Goal: Task Accomplishment & Management: Use online tool/utility

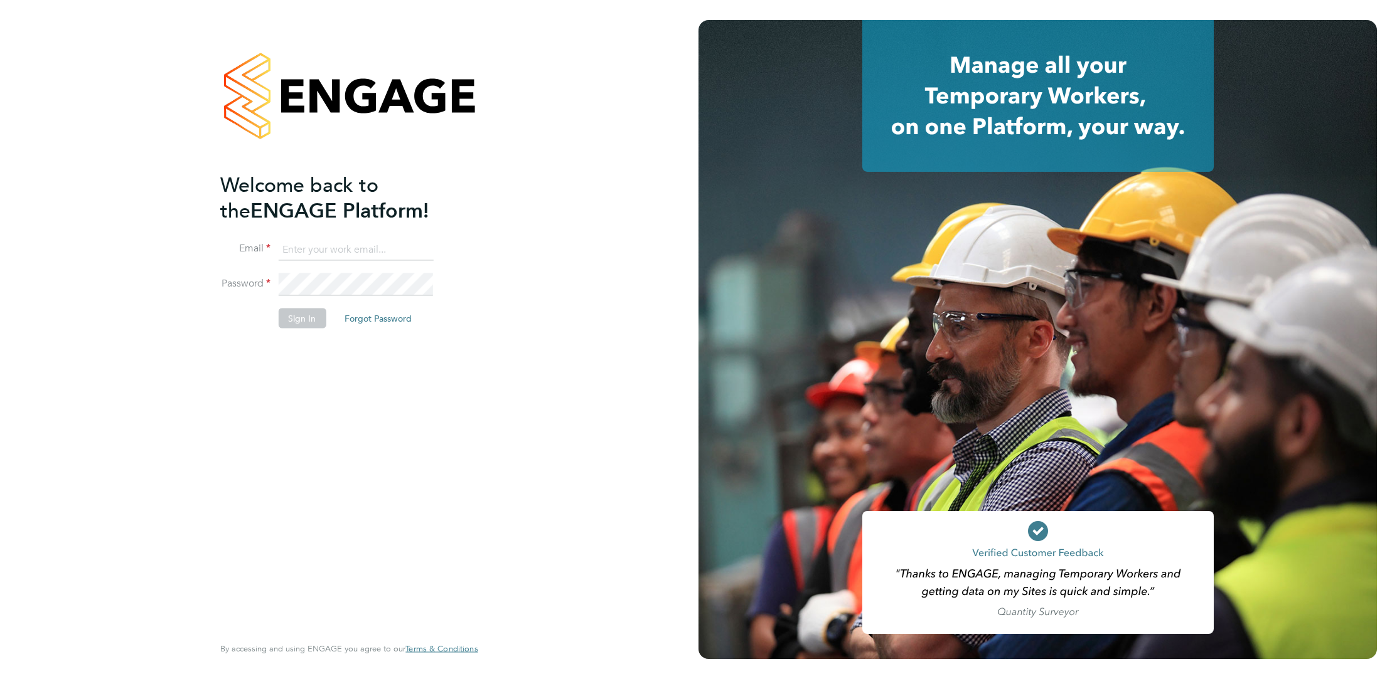
type input "[EMAIL_ADDRESS][PERSON_NAME][DOMAIN_NAME]"
click at [300, 328] on li "Sign In Forgot Password" at bounding box center [342, 324] width 245 height 33
click at [303, 324] on button "Sign In" at bounding box center [302, 318] width 48 height 20
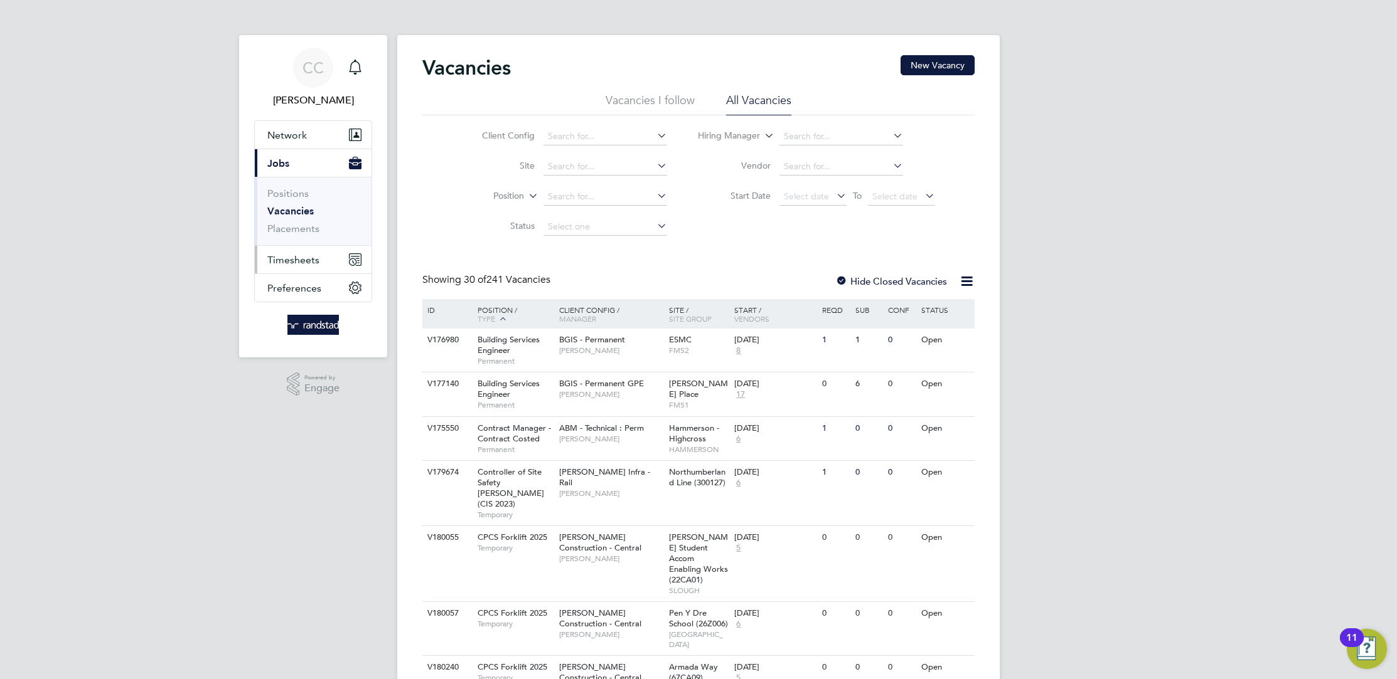
click at [301, 260] on span "Timesheets" at bounding box center [293, 260] width 52 height 12
click at [308, 224] on link "Timesheets" at bounding box center [293, 222] width 52 height 12
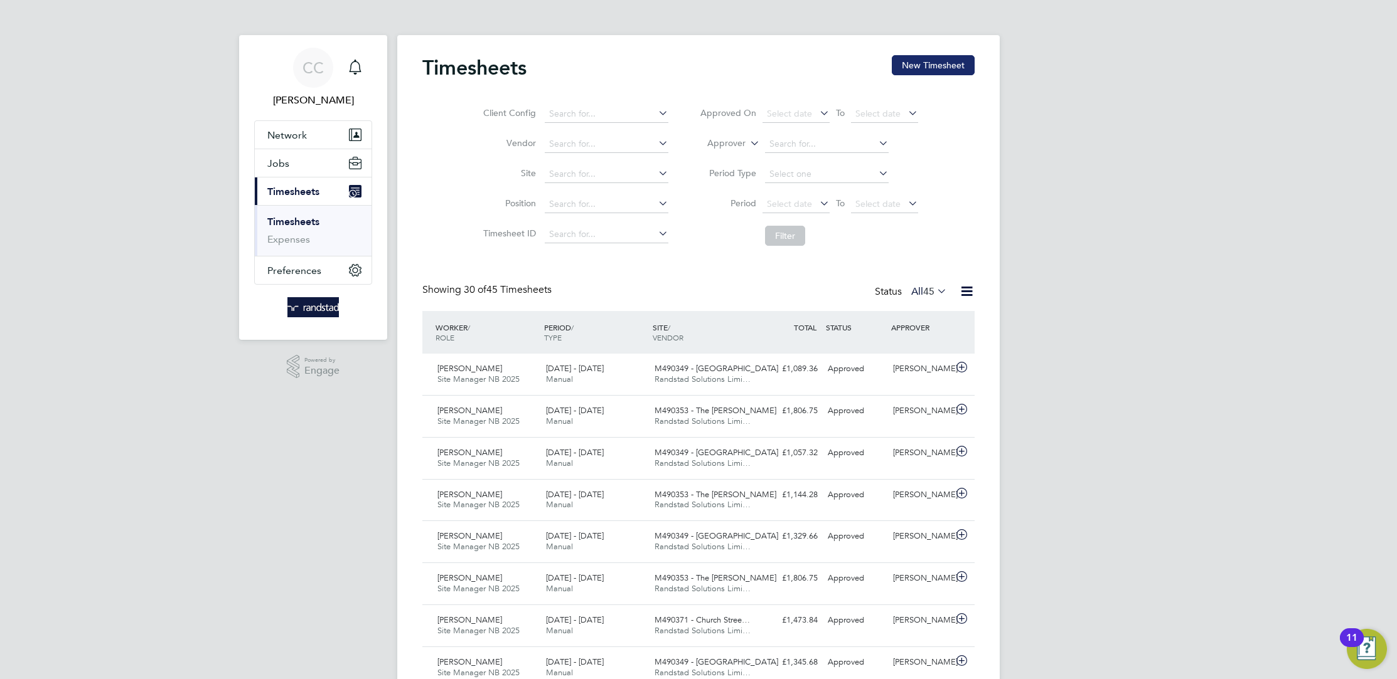
click at [934, 67] on button "New Timesheet" at bounding box center [933, 65] width 83 height 20
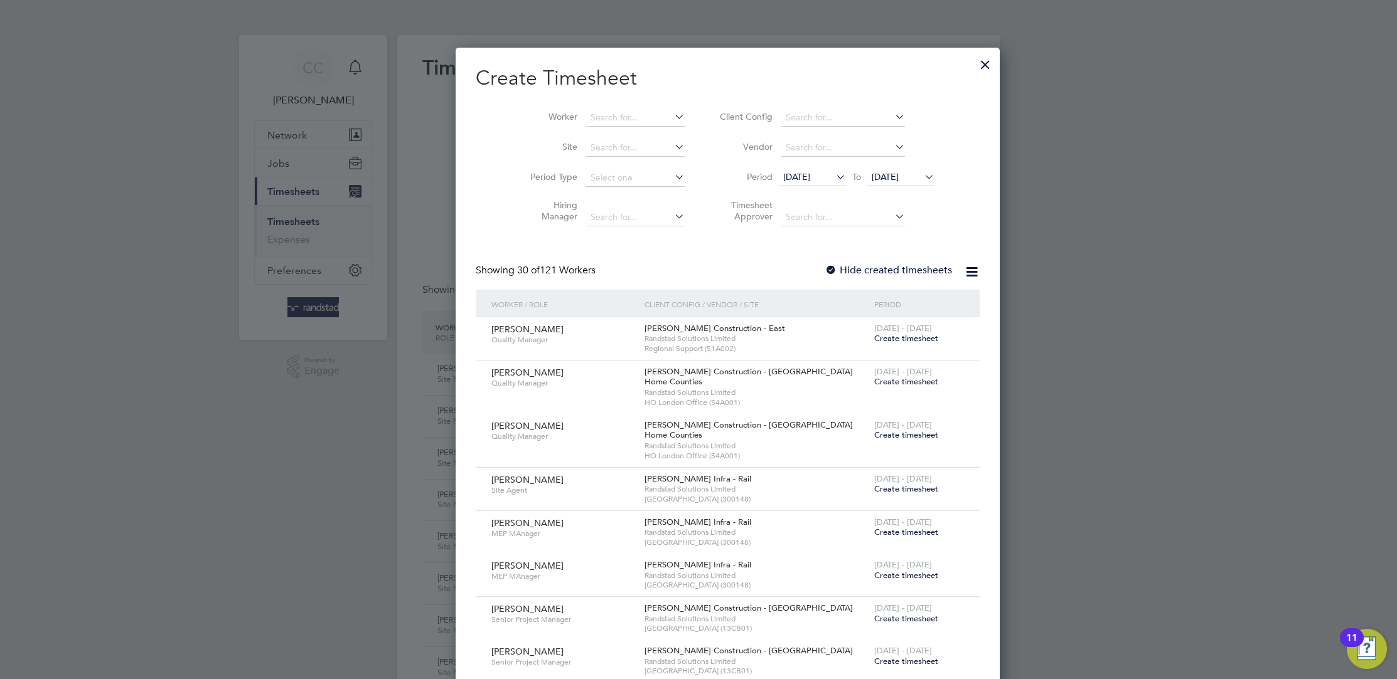
click at [791, 176] on span "[DATE]" at bounding box center [796, 176] width 27 height 11
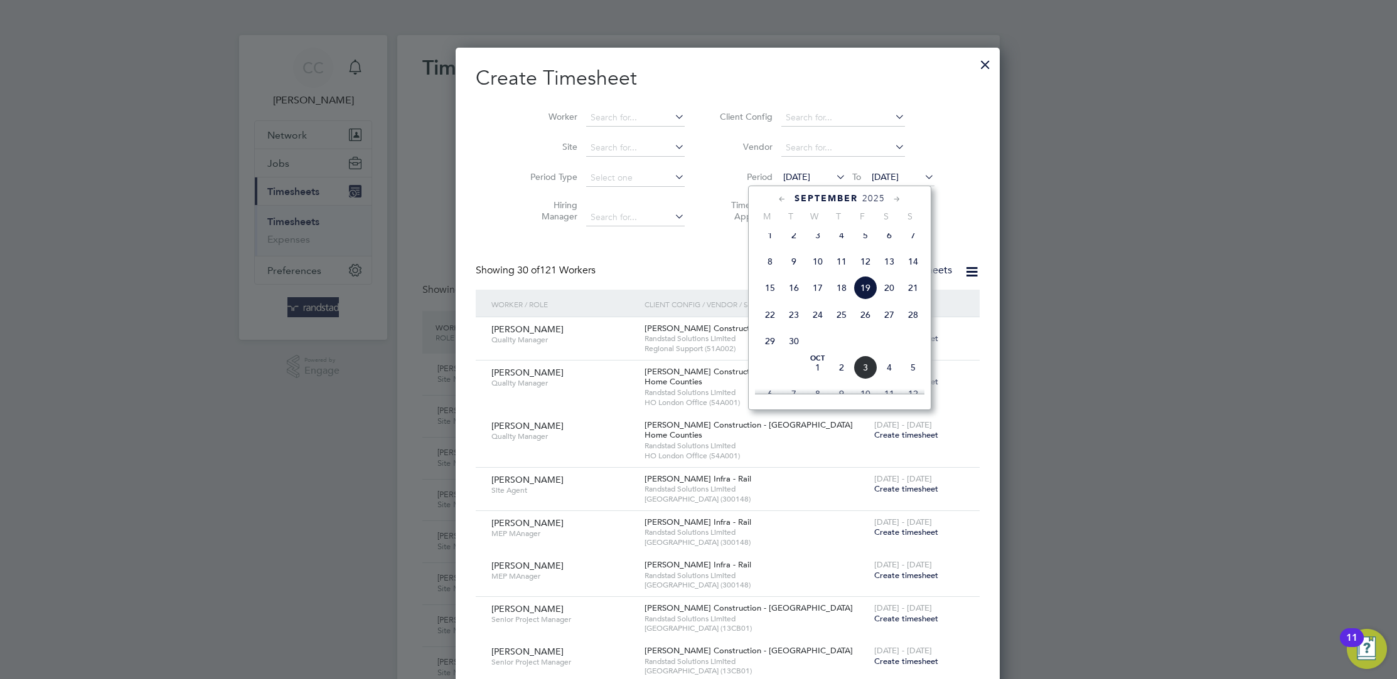
click at [914, 273] on span "14" at bounding box center [913, 262] width 24 height 24
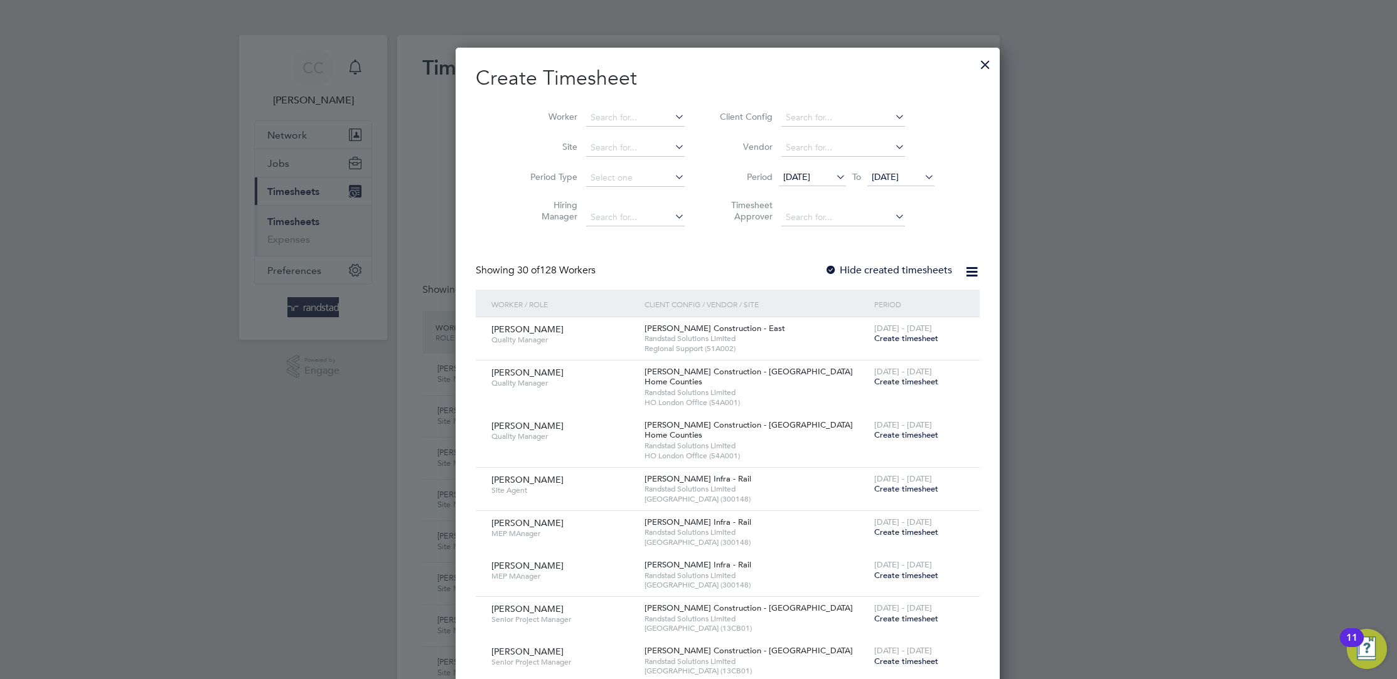
click at [824, 267] on div at bounding box center [830, 271] width 13 height 13
click at [620, 116] on input at bounding box center [635, 118] width 99 height 18
click at [637, 136] on b "Whitehouse" at bounding box center [661, 134] width 49 height 11
type input "[PERSON_NAME]"
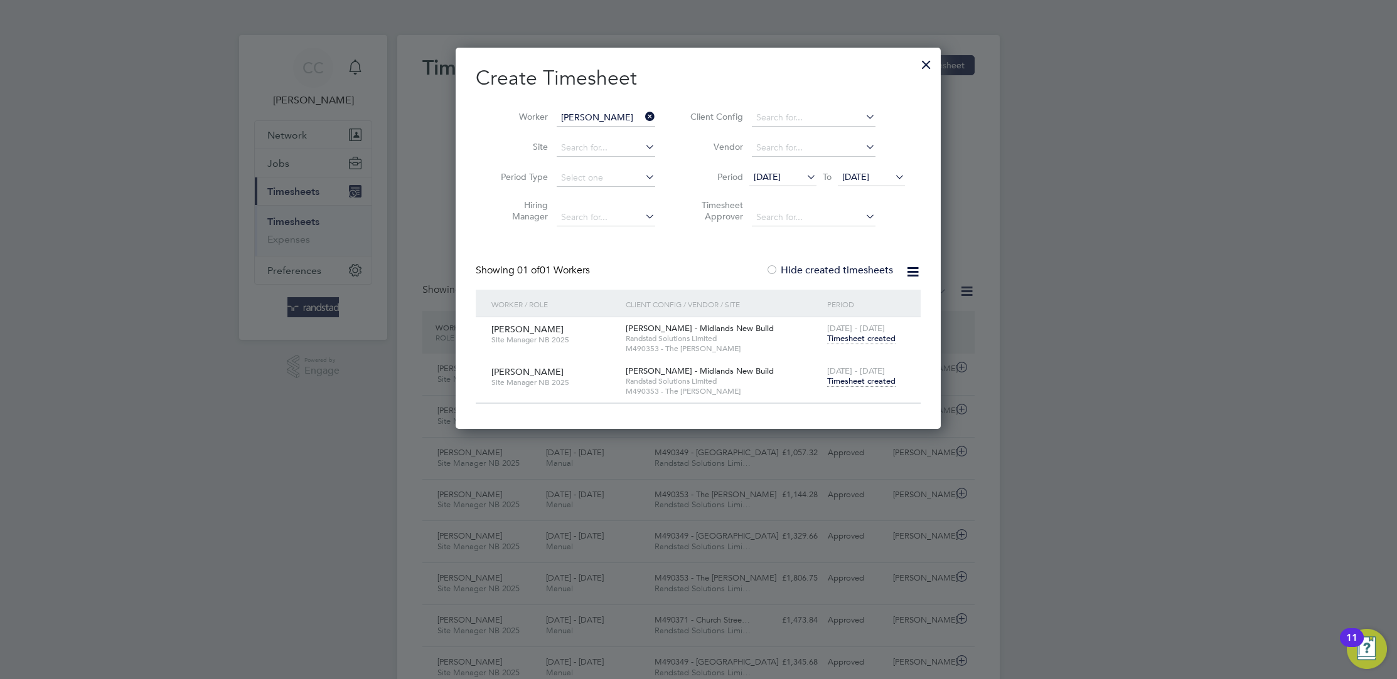
click at [898, 183] on span "[DATE]" at bounding box center [871, 177] width 67 height 17
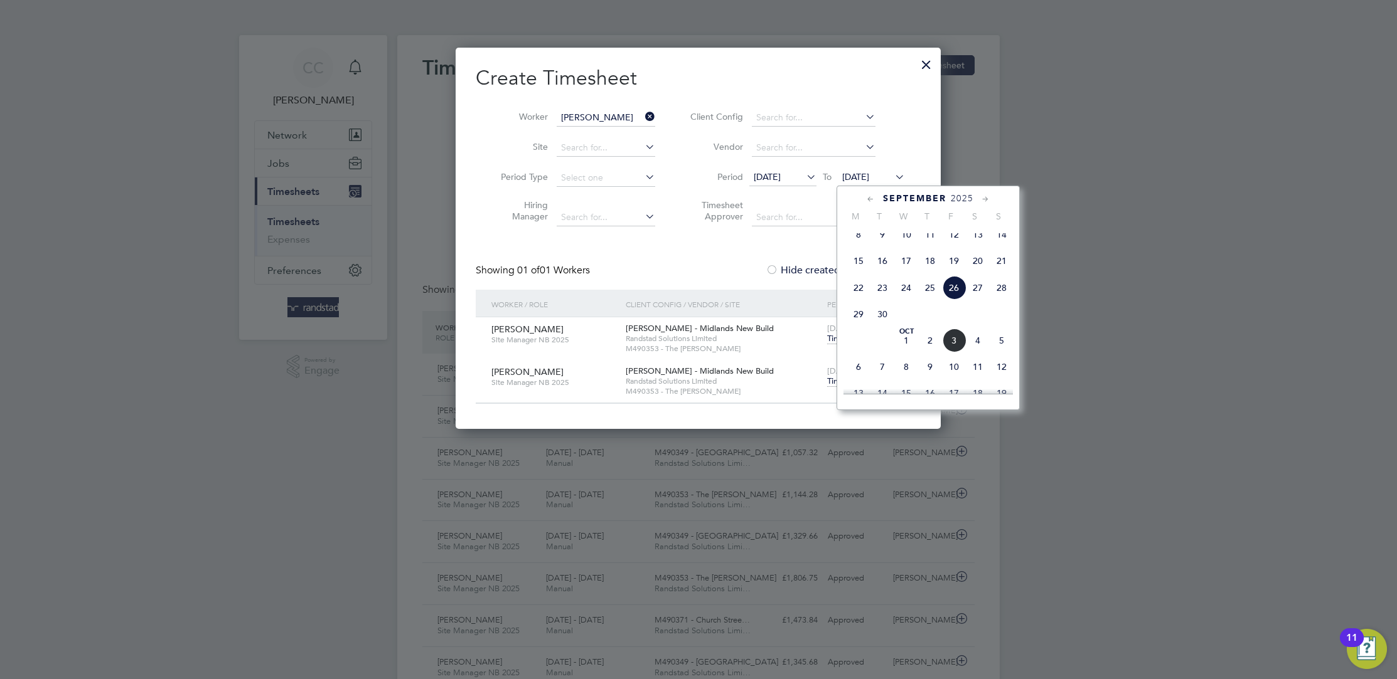
click at [998, 377] on span "12" at bounding box center [1001, 367] width 24 height 24
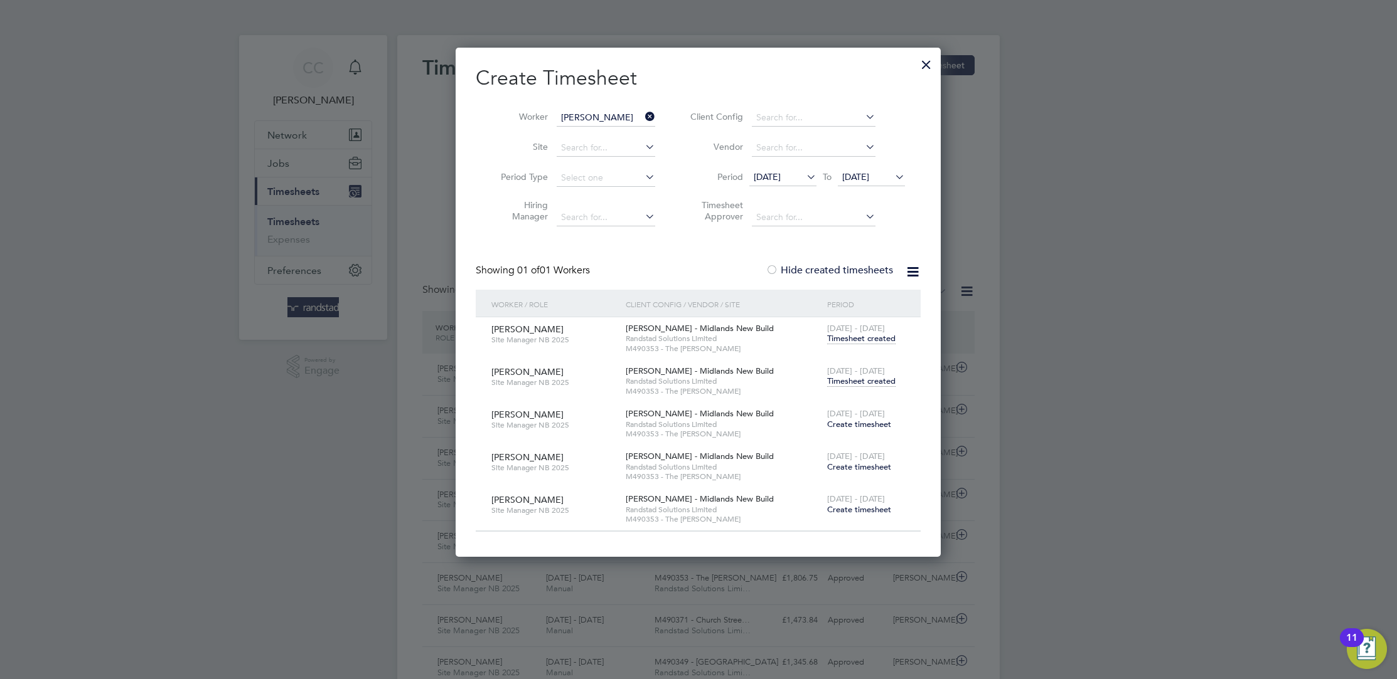
click at [875, 423] on span "Create timesheet" at bounding box center [859, 424] width 64 height 11
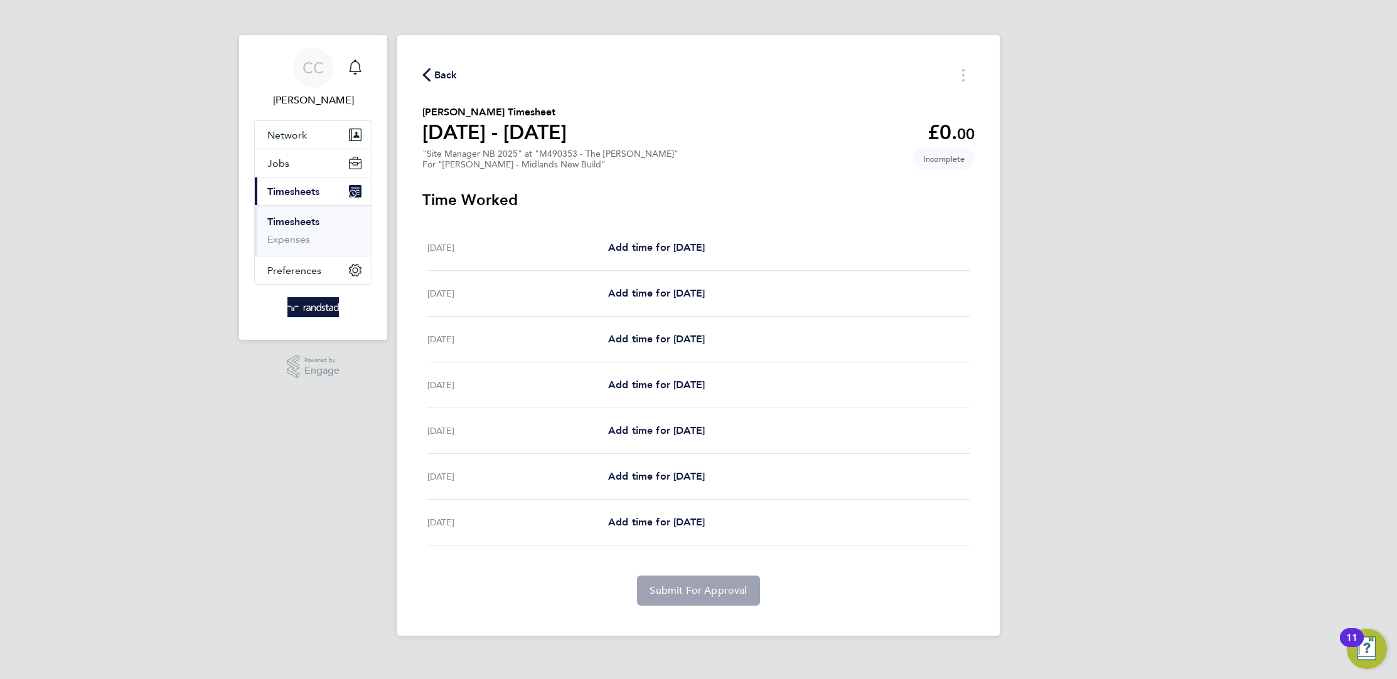
click at [426, 74] on icon "button" at bounding box center [426, 74] width 8 height 13
